Goal: Task Accomplishment & Management: Use online tool/utility

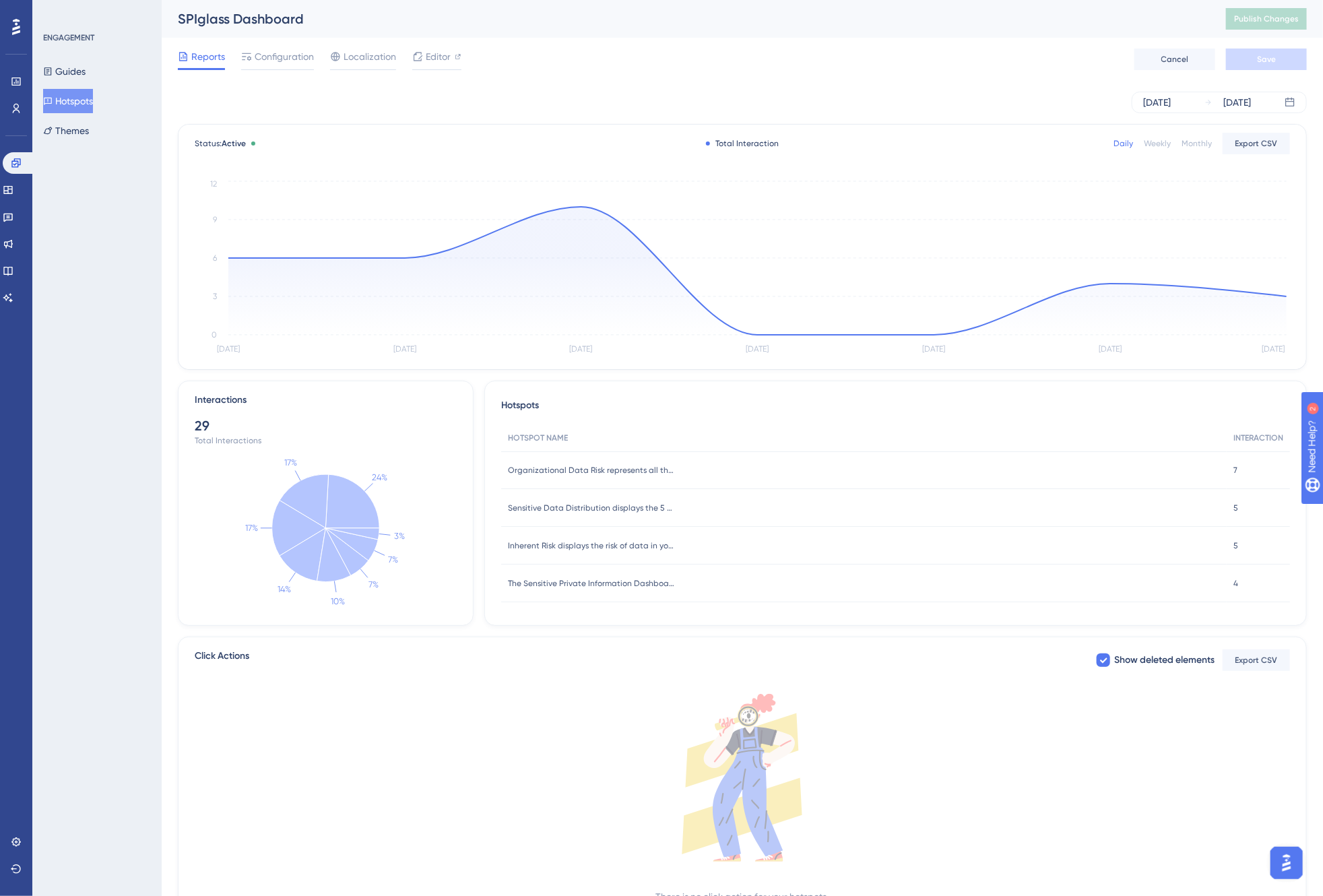
click at [679, 46] on div "Reports Configuration Localization Editor Cancel Save" at bounding box center [743, 58] width 1130 height 43
click at [1204, 140] on div "Monthly" at bounding box center [1197, 143] width 31 height 11
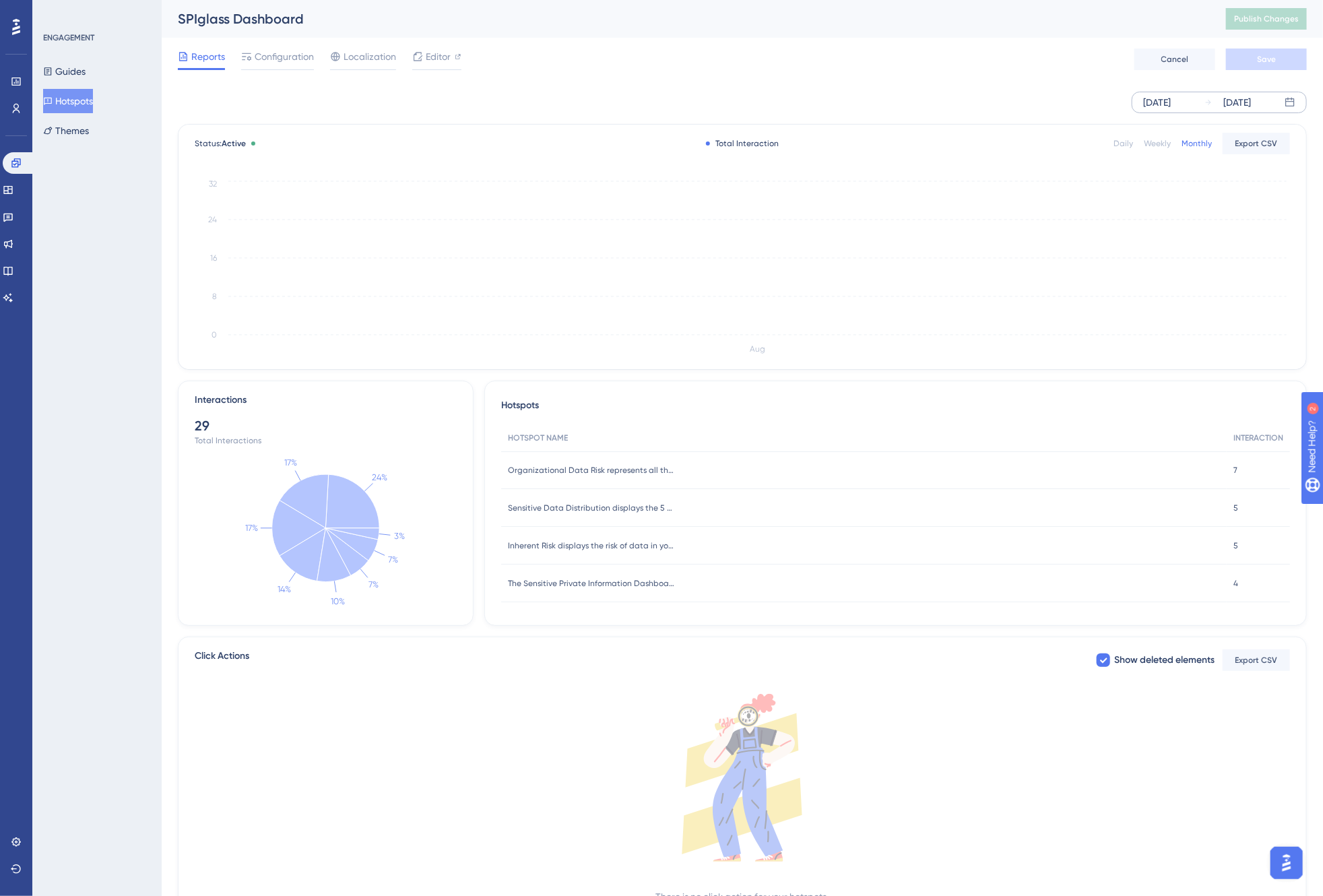
click at [1171, 105] on div "[DATE]" at bounding box center [1156, 102] width 28 height 16
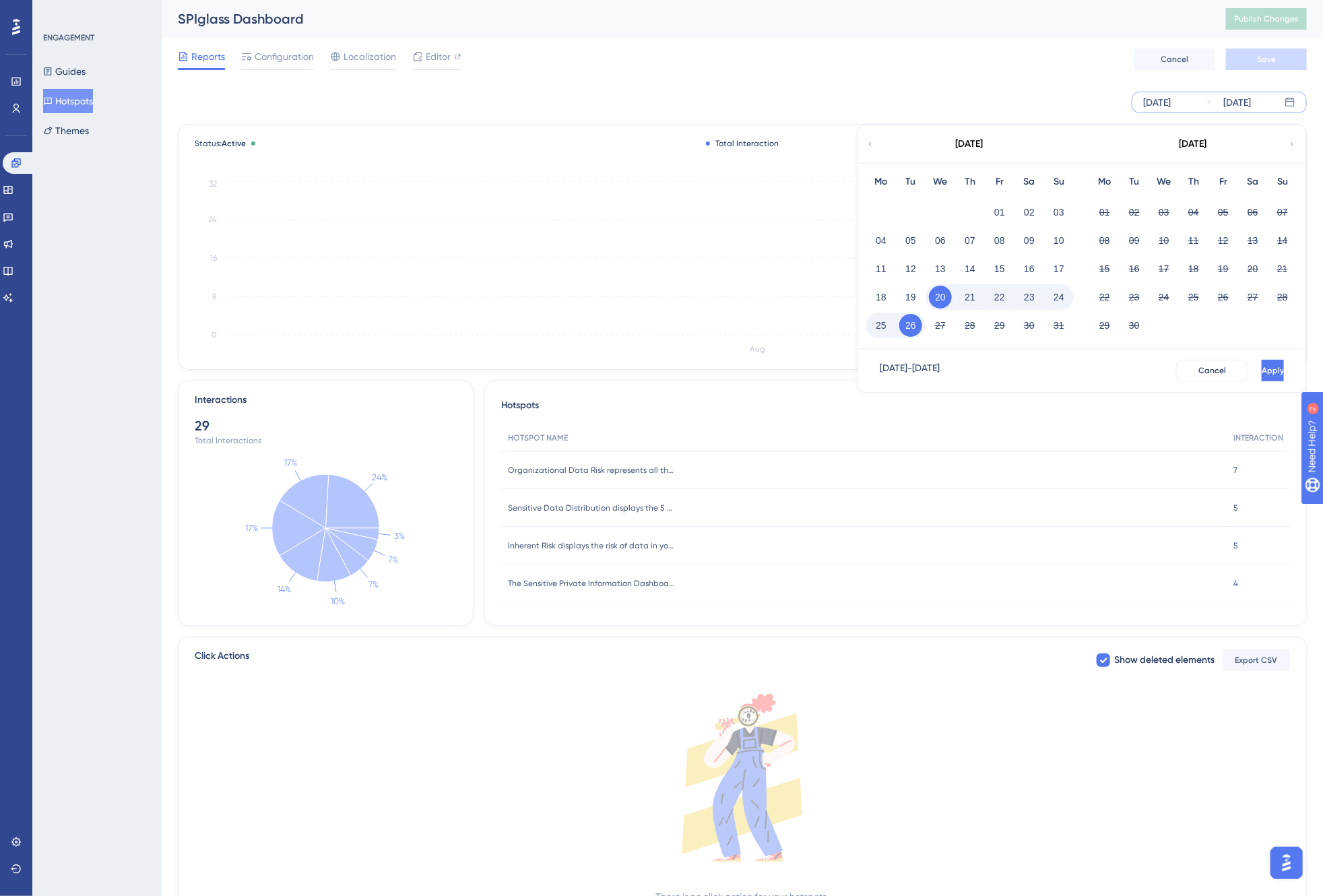
drag, startPoint x: 939, startPoint y: 295, endPoint x: 872, endPoint y: 227, distance: 95.5
click at [873, 231] on div "Mo Tu We Th Fr Sa Su 01 02 03 04 05 06 07 08 09 10 11 12 13 14 15 16 17 18 19 2…" at bounding box center [971, 256] width 224 height 186
click at [877, 181] on div "Mo" at bounding box center [881, 182] width 30 height 16
click at [876, 142] on div "[DATE]" at bounding box center [970, 144] width 222 height 37
click at [872, 144] on icon at bounding box center [870, 144] width 8 height 12
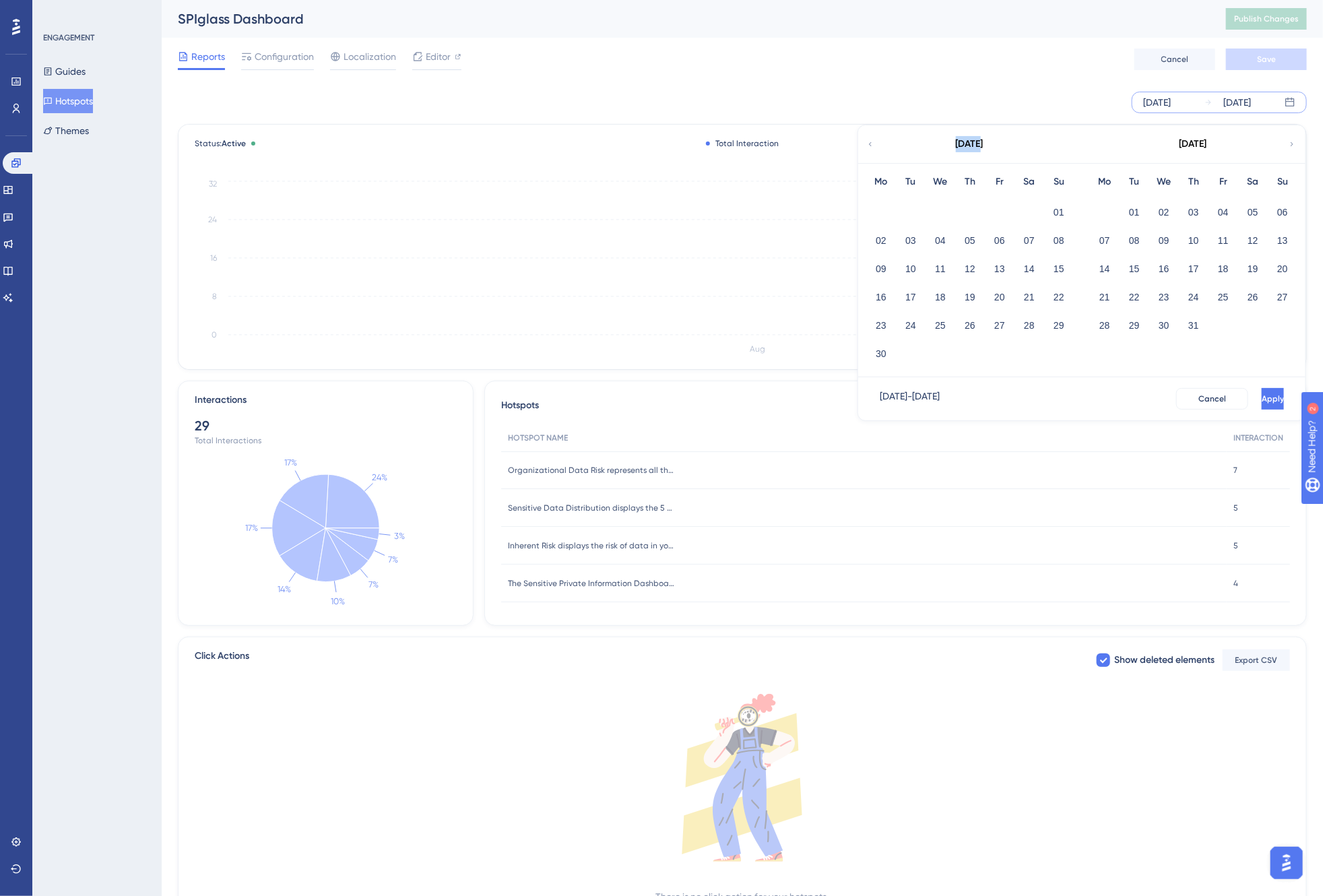
click at [872, 144] on icon at bounding box center [870, 144] width 8 height 12
click at [1200, 213] on button "01" at bounding box center [1194, 213] width 23 height 23
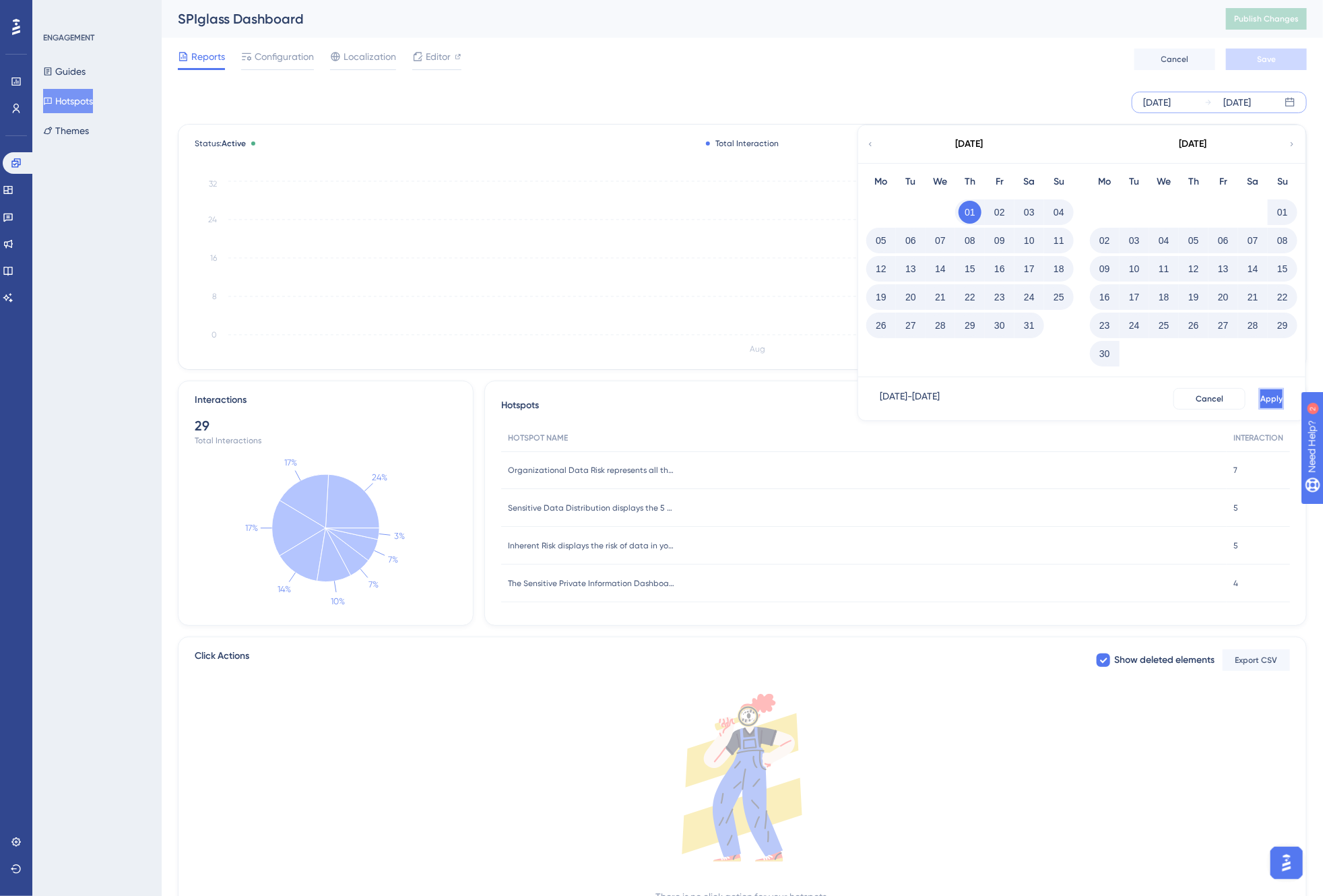
click at [1261, 401] on span "Apply" at bounding box center [1271, 398] width 22 height 11
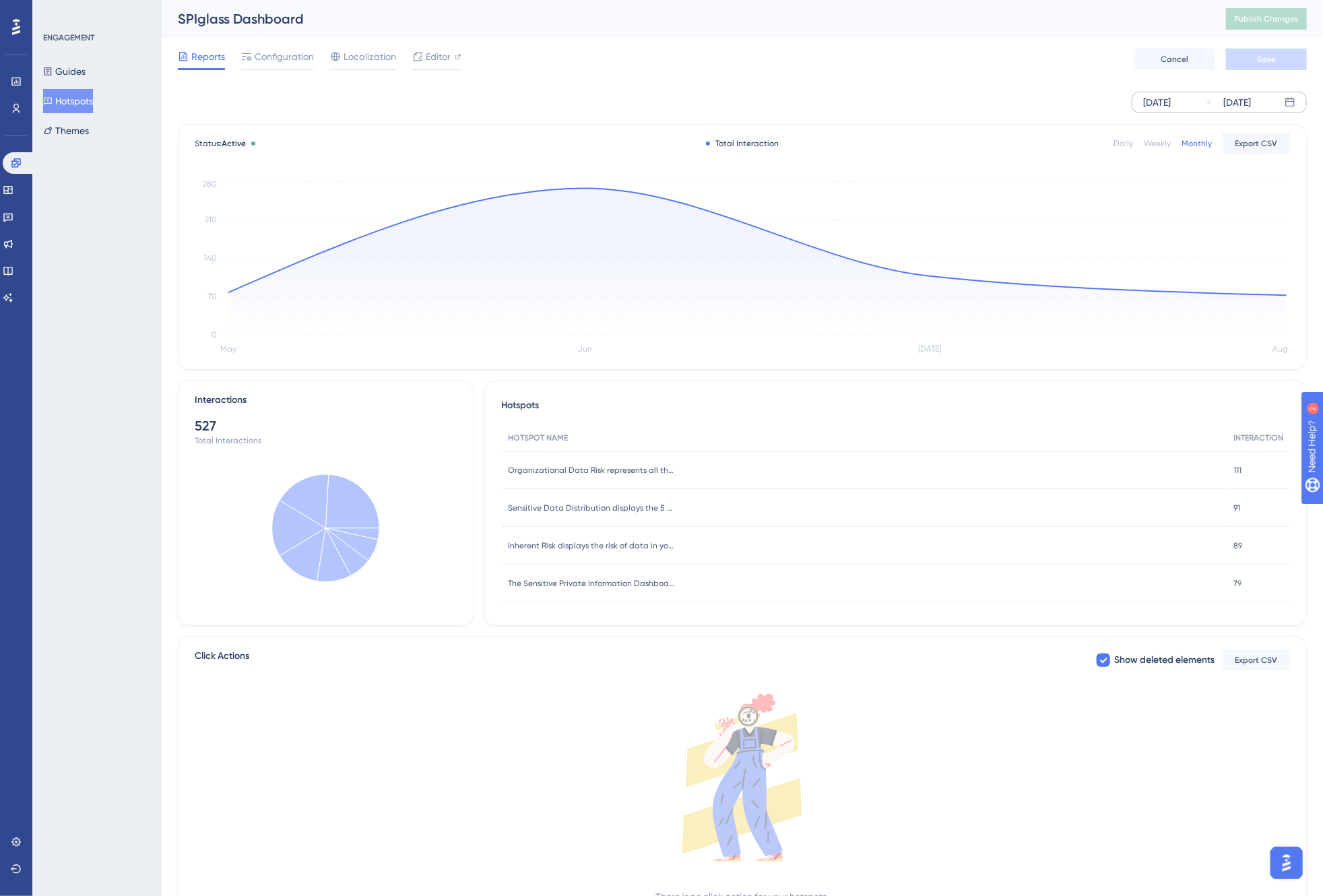
click at [1161, 143] on div "Weekly" at bounding box center [1157, 143] width 27 height 11
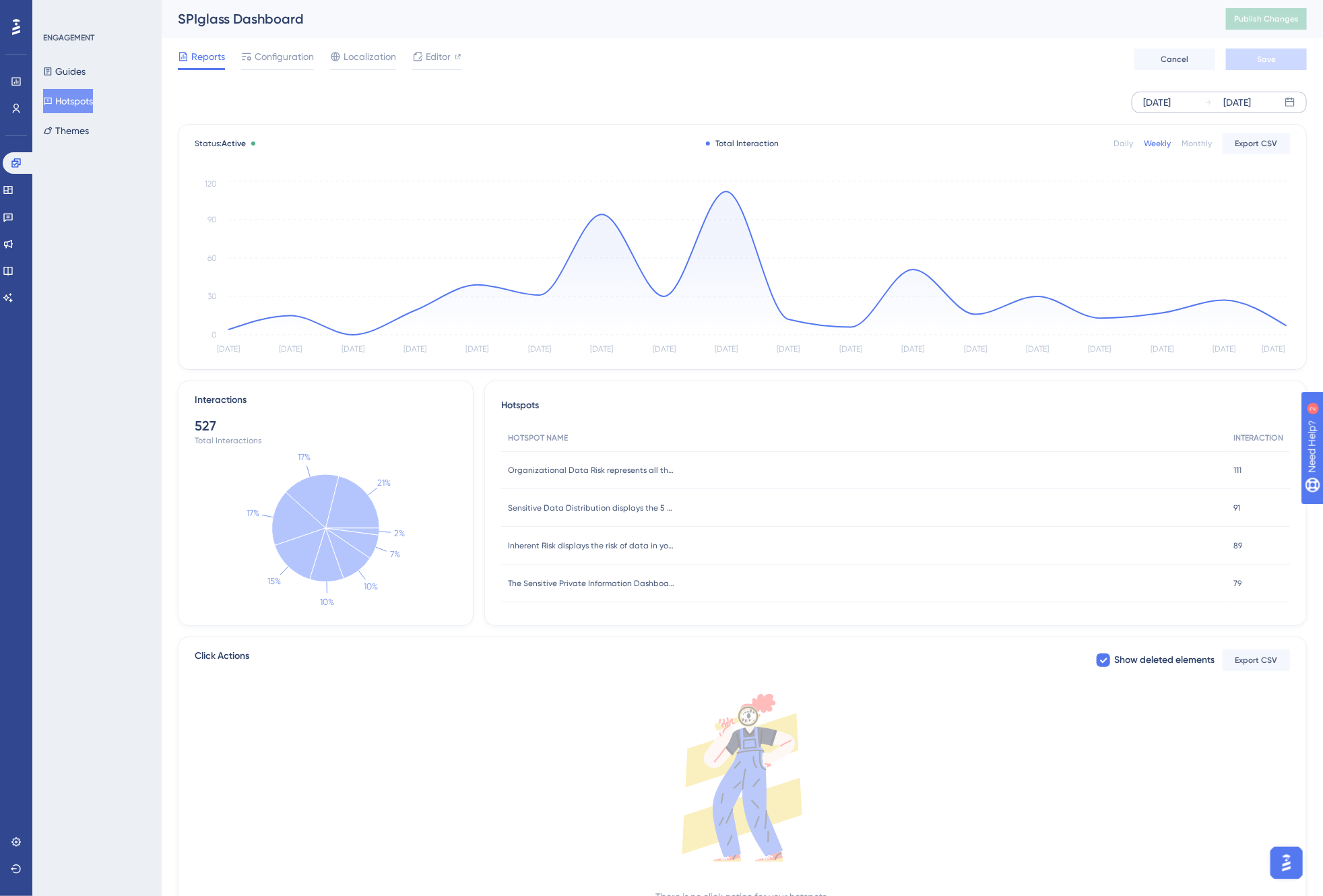
click at [770, 63] on div "Reports Configuration Localization Editor Cancel Save" at bounding box center [743, 58] width 1130 height 43
